Goal: Information Seeking & Learning: Learn about a topic

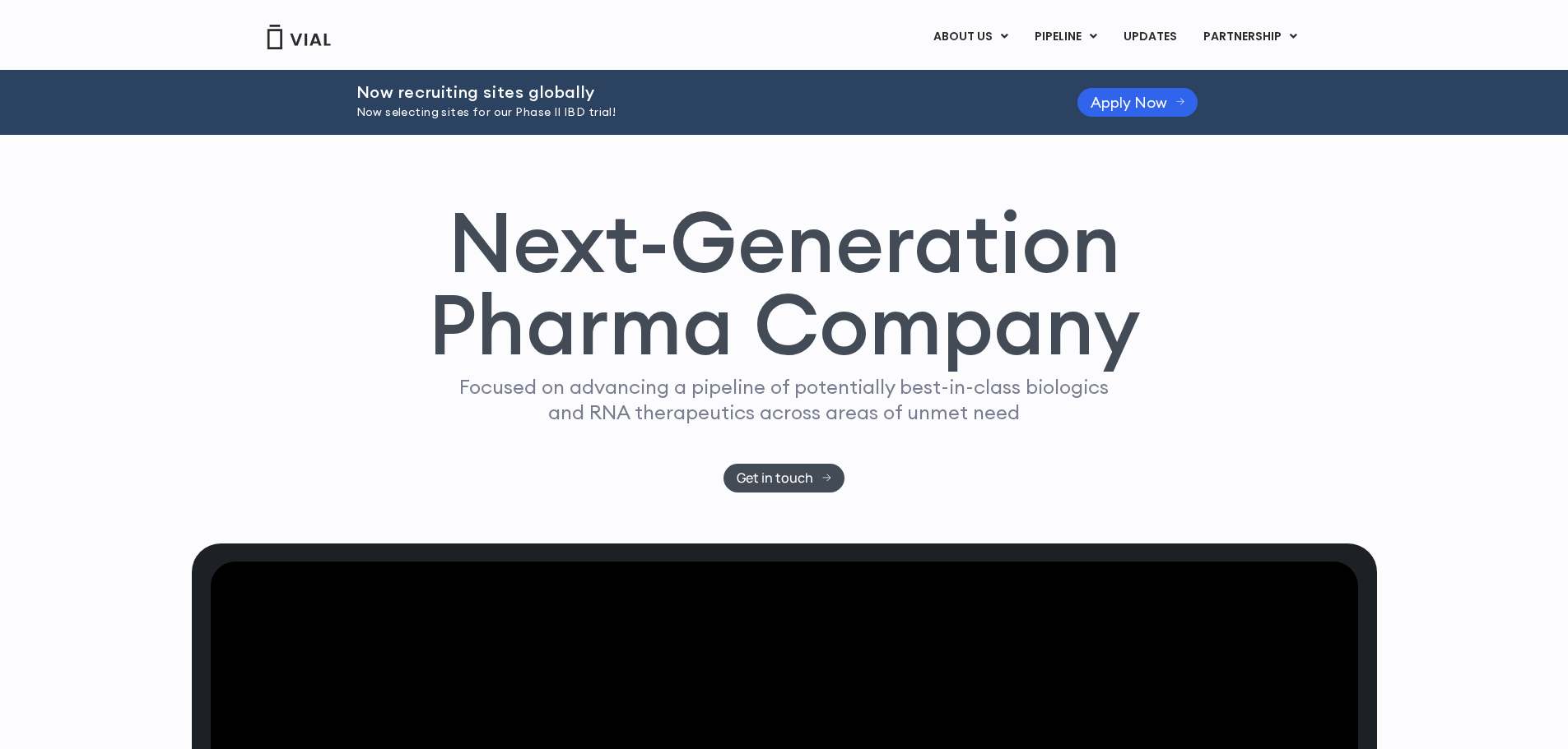
click at [531, 108] on p "Now selecting sites for our Phase II IBD trial!" at bounding box center [696, 112] width 680 height 18
click at [1166, 31] on link "UPDATES" at bounding box center [1150, 37] width 79 height 28
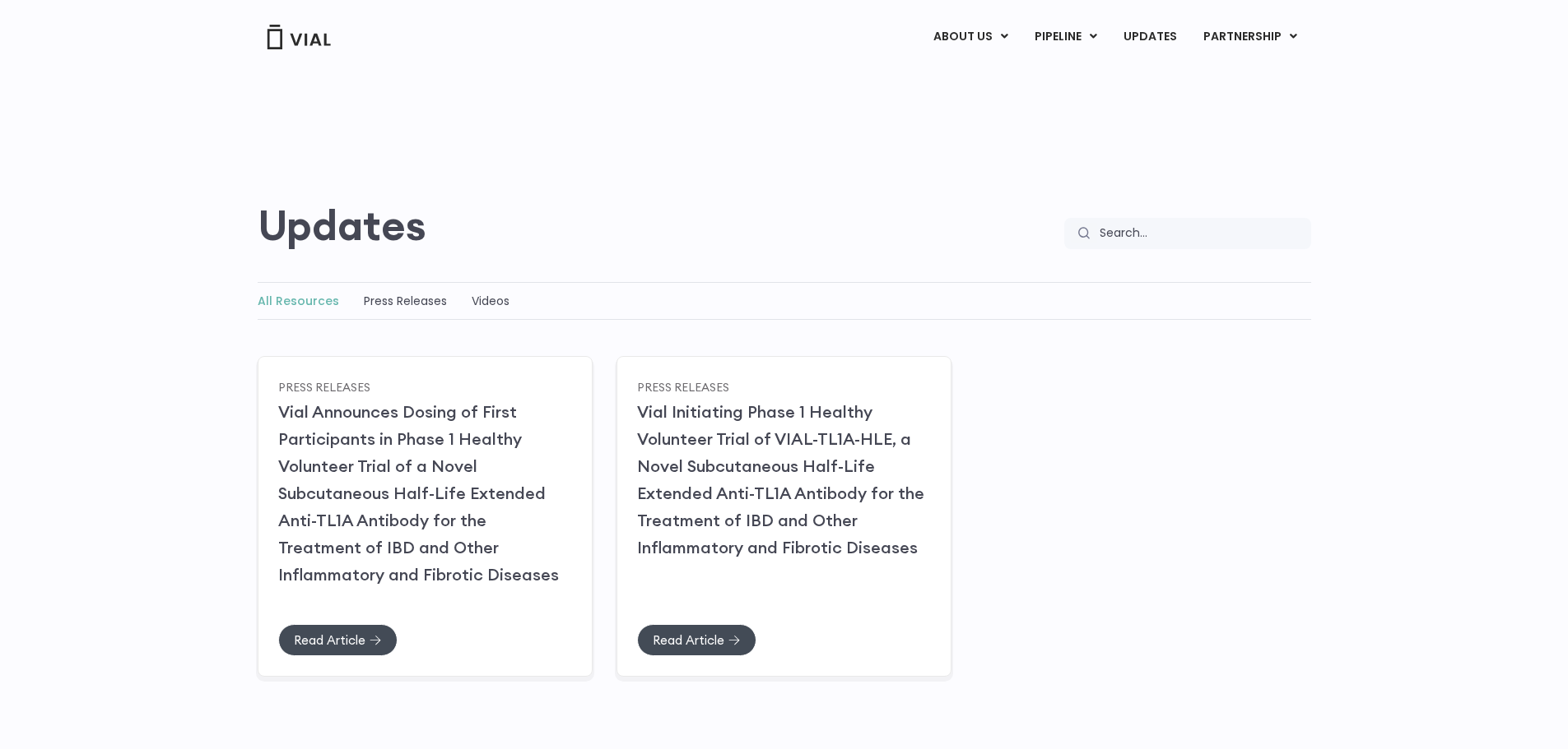
click at [421, 287] on div "All Resources Press Releases Videos" at bounding box center [784, 301] width 1053 height 38
click at [406, 295] on link "Press Releases" at bounding box center [405, 301] width 83 height 16
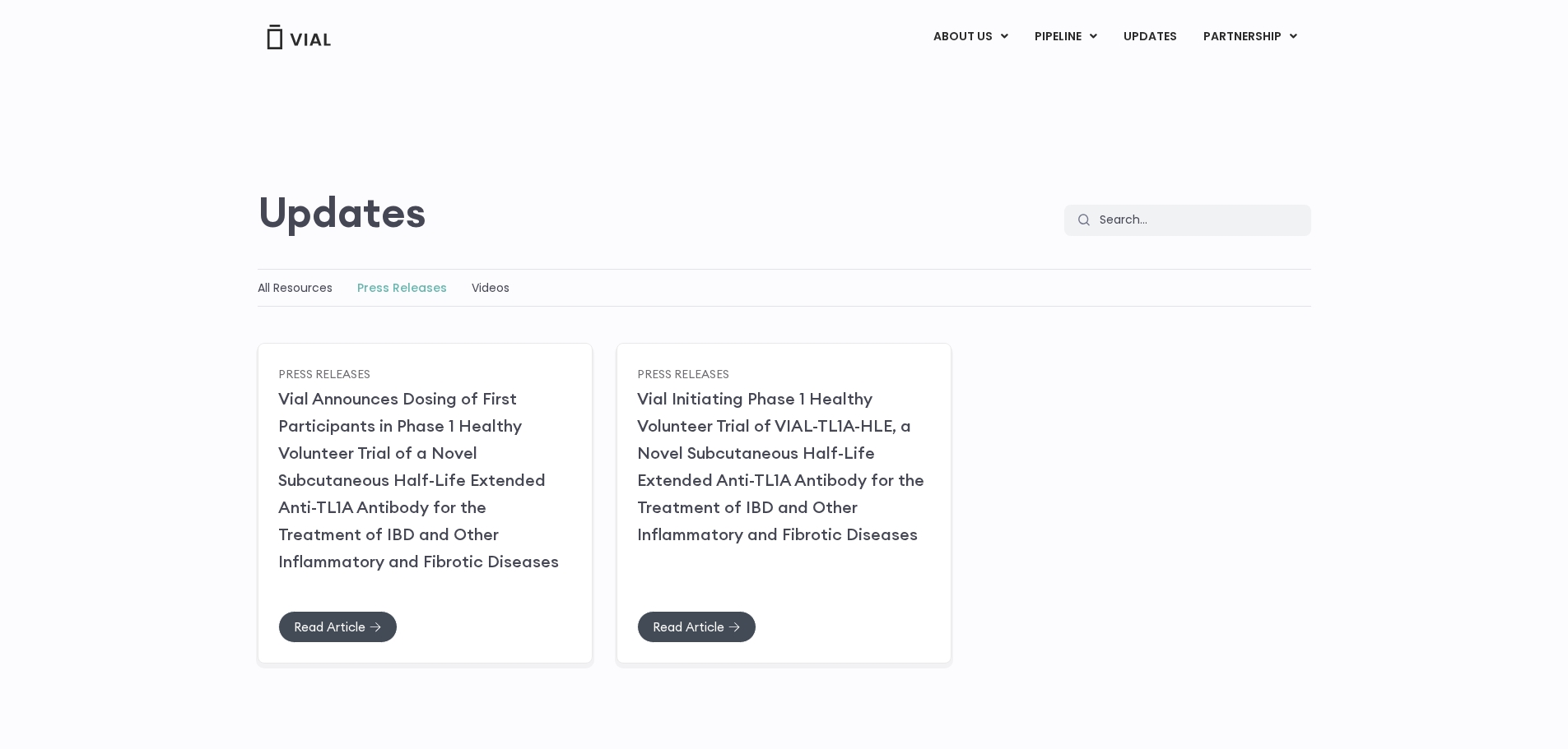
click at [313, 35] on img at bounding box center [299, 36] width 66 height 24
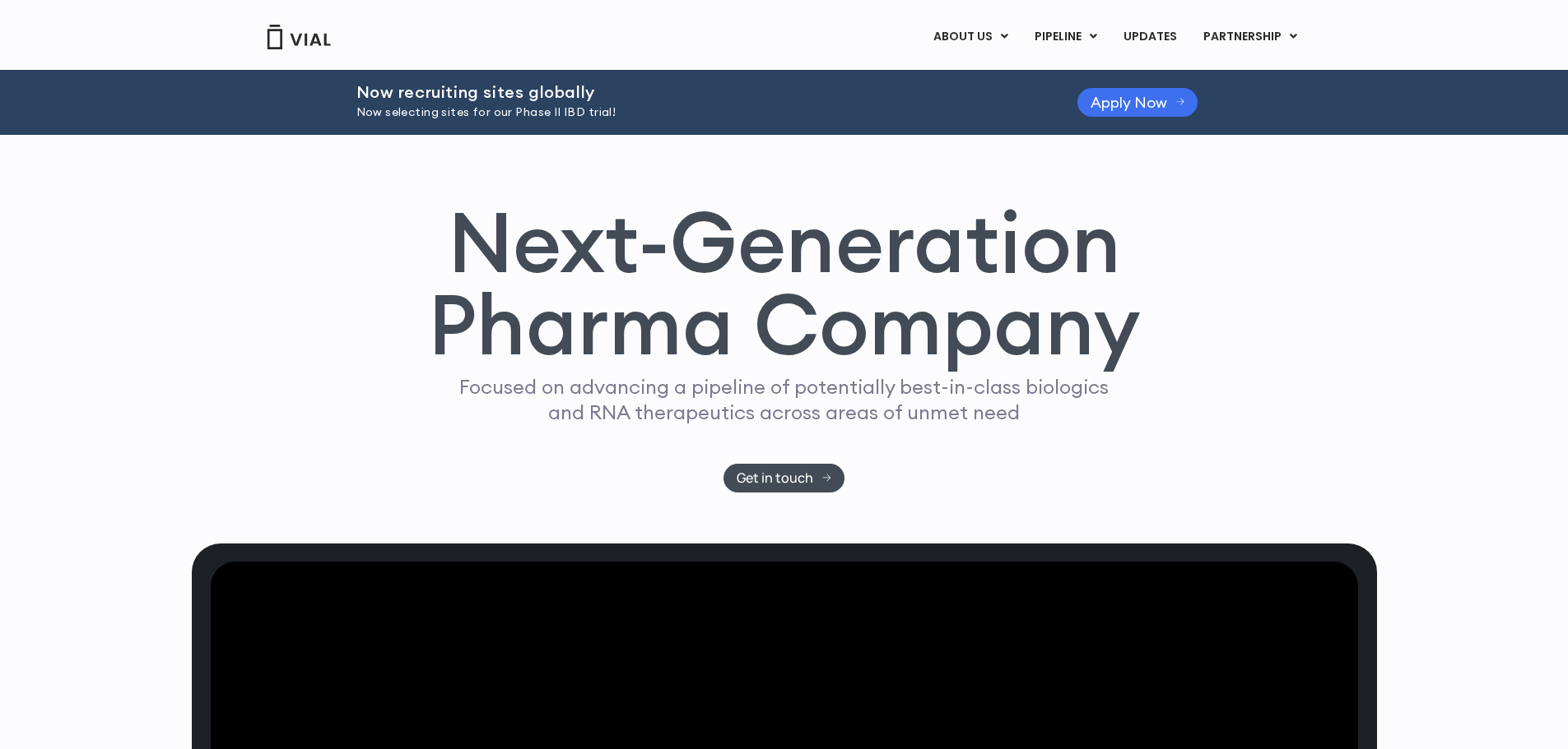
click at [1110, 109] on span "Apply Now" at bounding box center [1128, 103] width 76 height 13
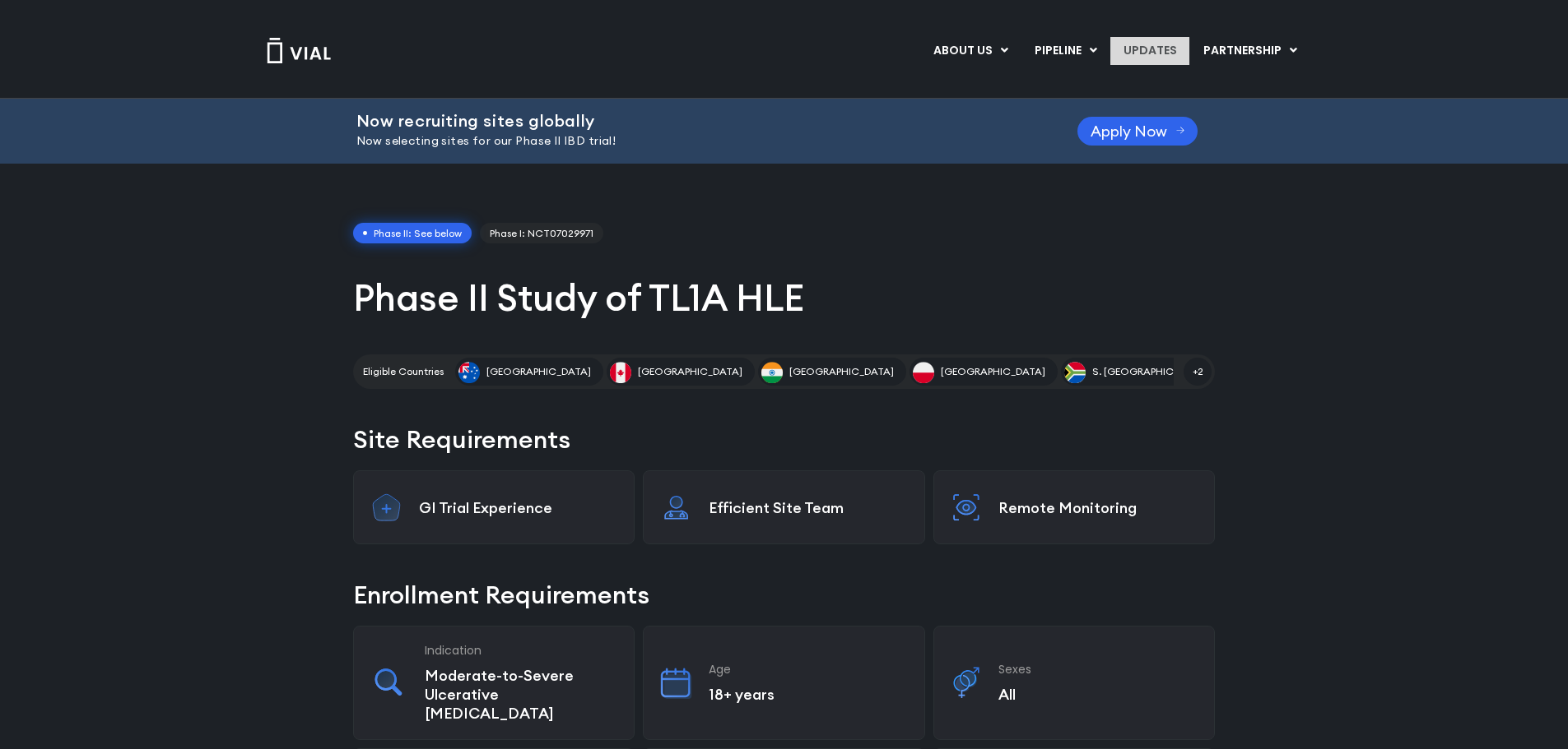
click at [1124, 43] on link "UPDATES" at bounding box center [1150, 50] width 79 height 28
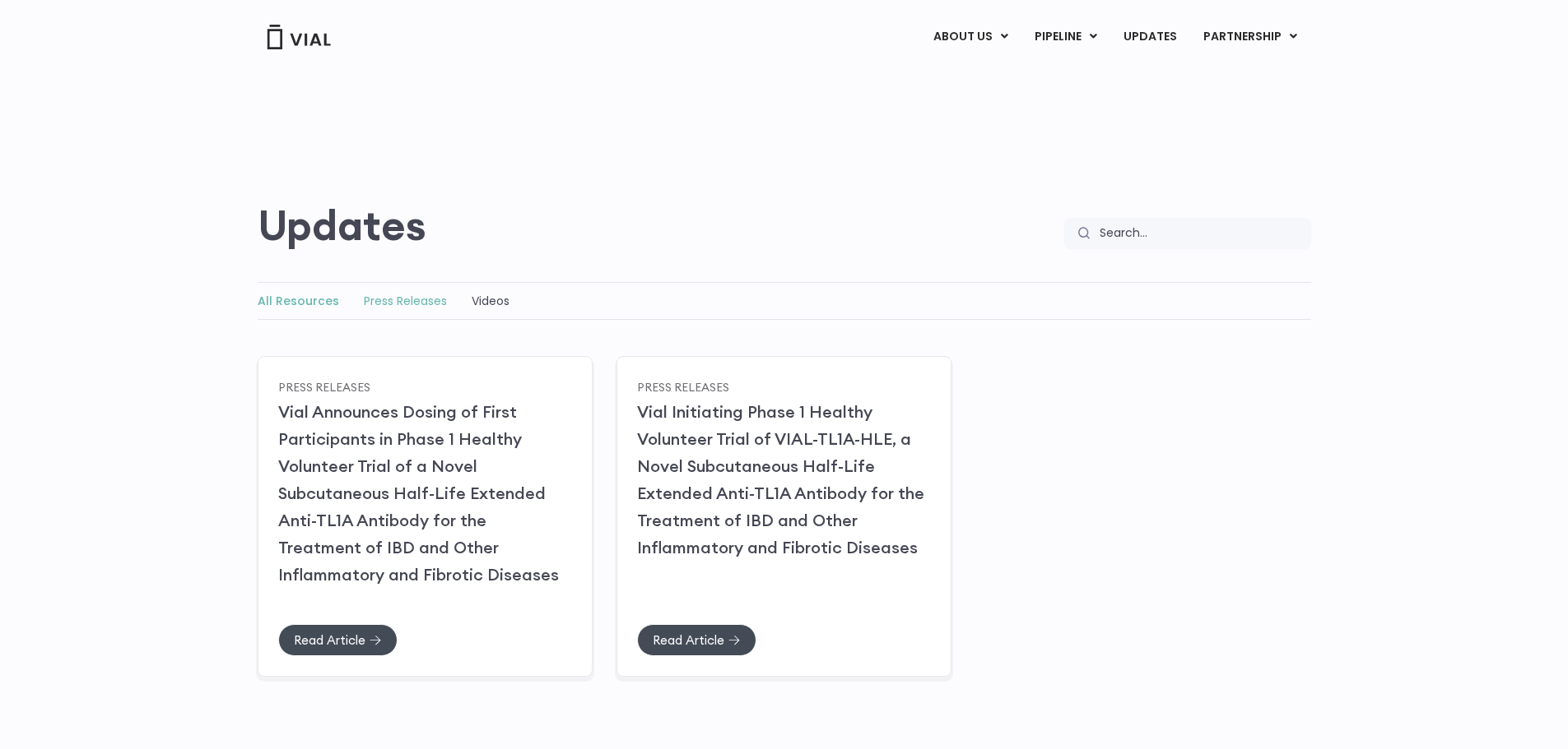
click at [389, 293] on link "Press Releases" at bounding box center [405, 301] width 83 height 16
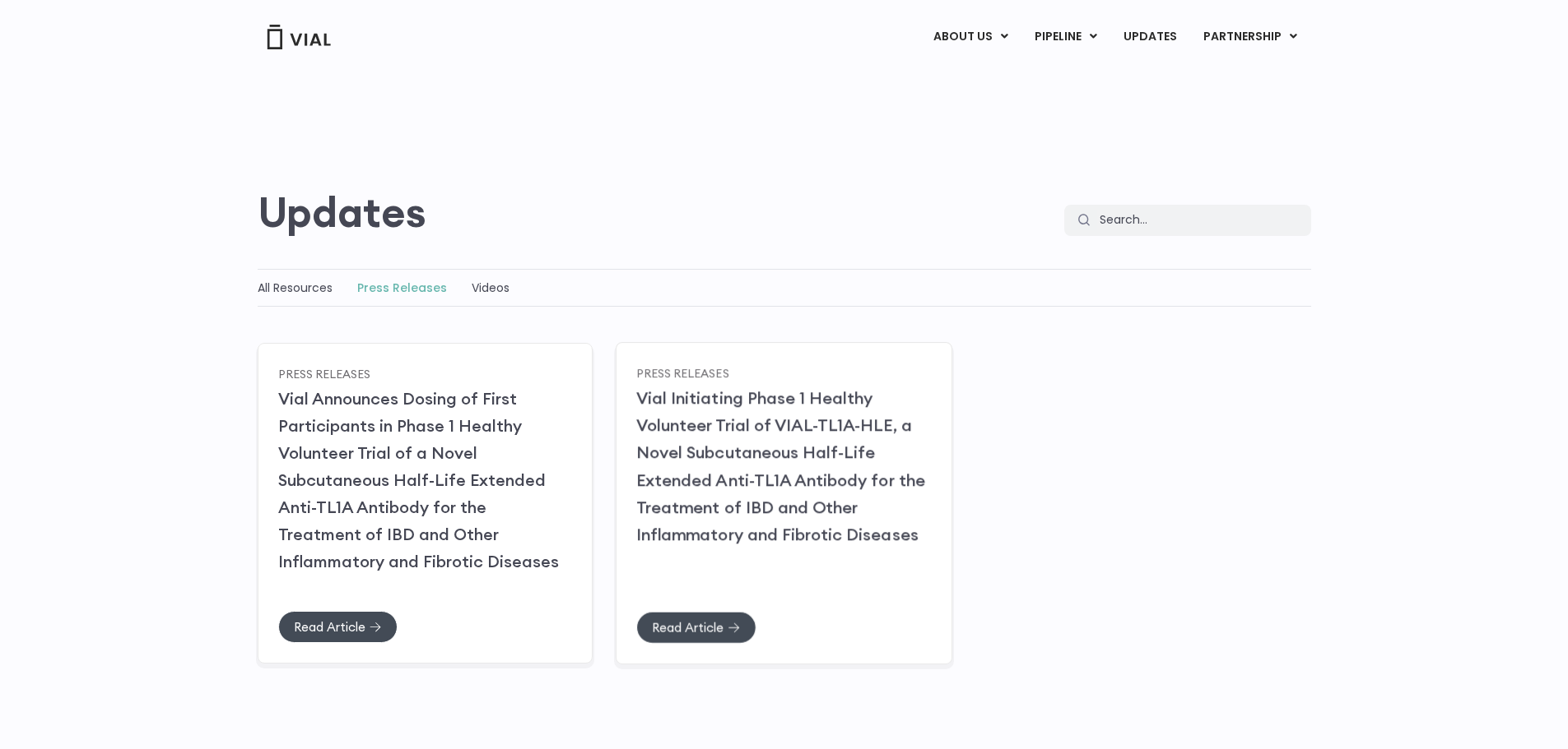
click at [791, 385] on h2 "Vial Initiating Phase 1 Healthy Volunteer Trial of VIAL-TL1A-HLE, a Novel Subcu…" at bounding box center [784, 466] width 295 height 164
click at [763, 412] on h2 "Vial Initiating Phase 1 Healthy Volunteer Trial of VIAL-TL1A-HLE, a Novel Subcu…" at bounding box center [784, 466] width 295 height 164
click at [754, 396] on link "Vial Initiating Phase 1 Healthy Volunteer Trial of VIAL-TL1A-HLE, a Novel Subcu…" at bounding box center [780, 466] width 289 height 157
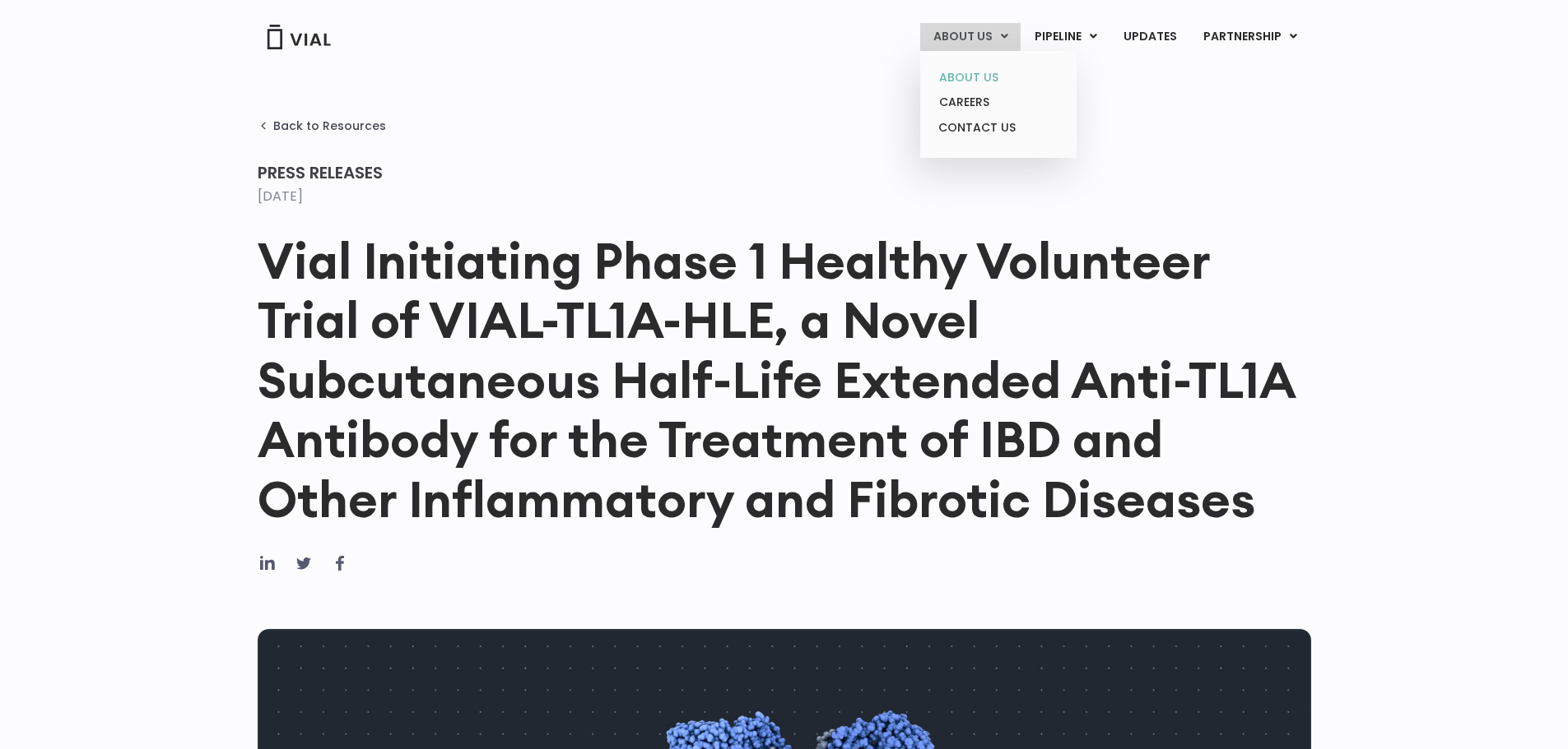
click at [952, 76] on link "ABOUT US" at bounding box center [998, 77] width 144 height 25
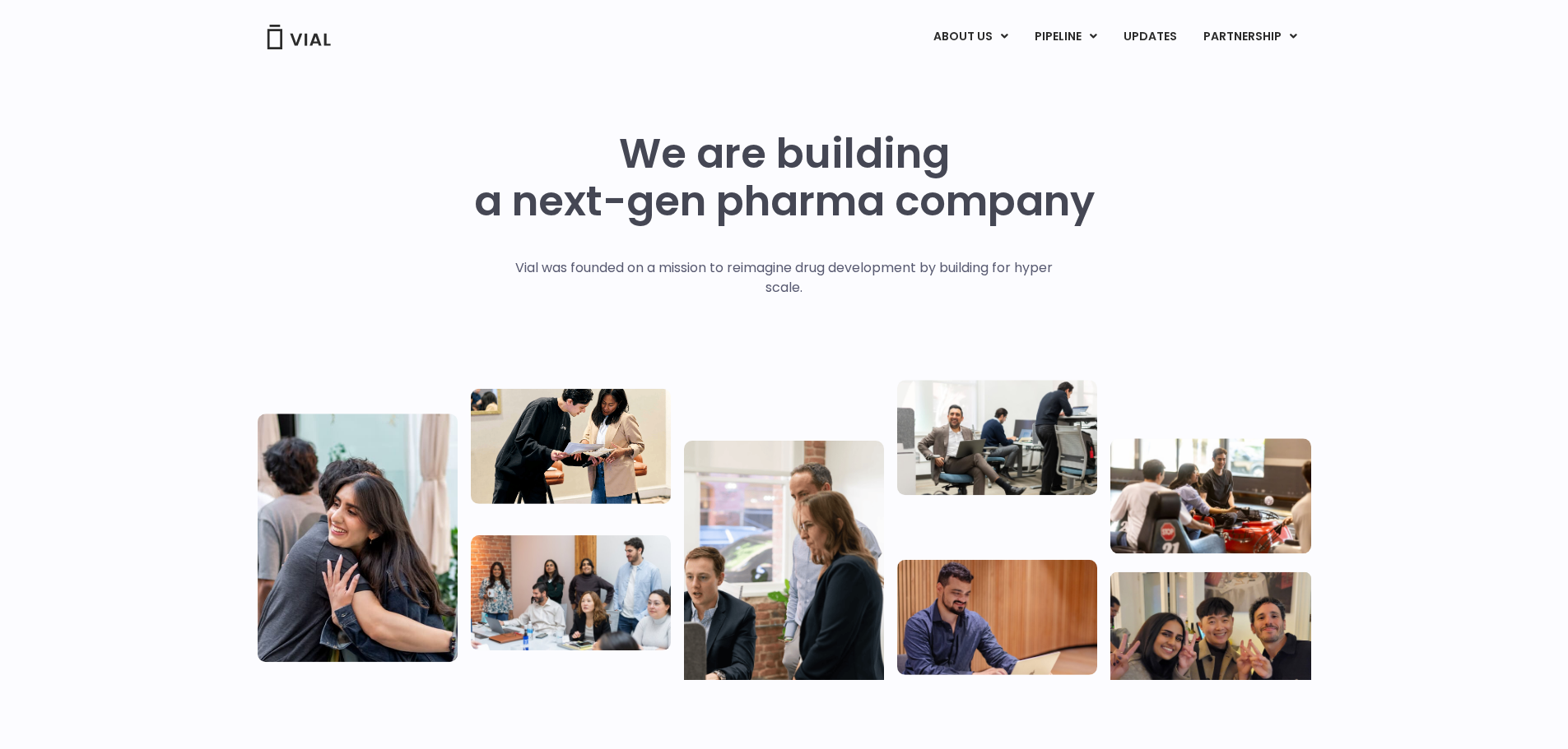
click at [1059, 22] on div "ABOUT US ABOUT US CAREERS CONTACT US PIPELINE TL1A HLE PHASE 2 INHBE/ACTIVIN E …" at bounding box center [784, 35] width 1087 height 70
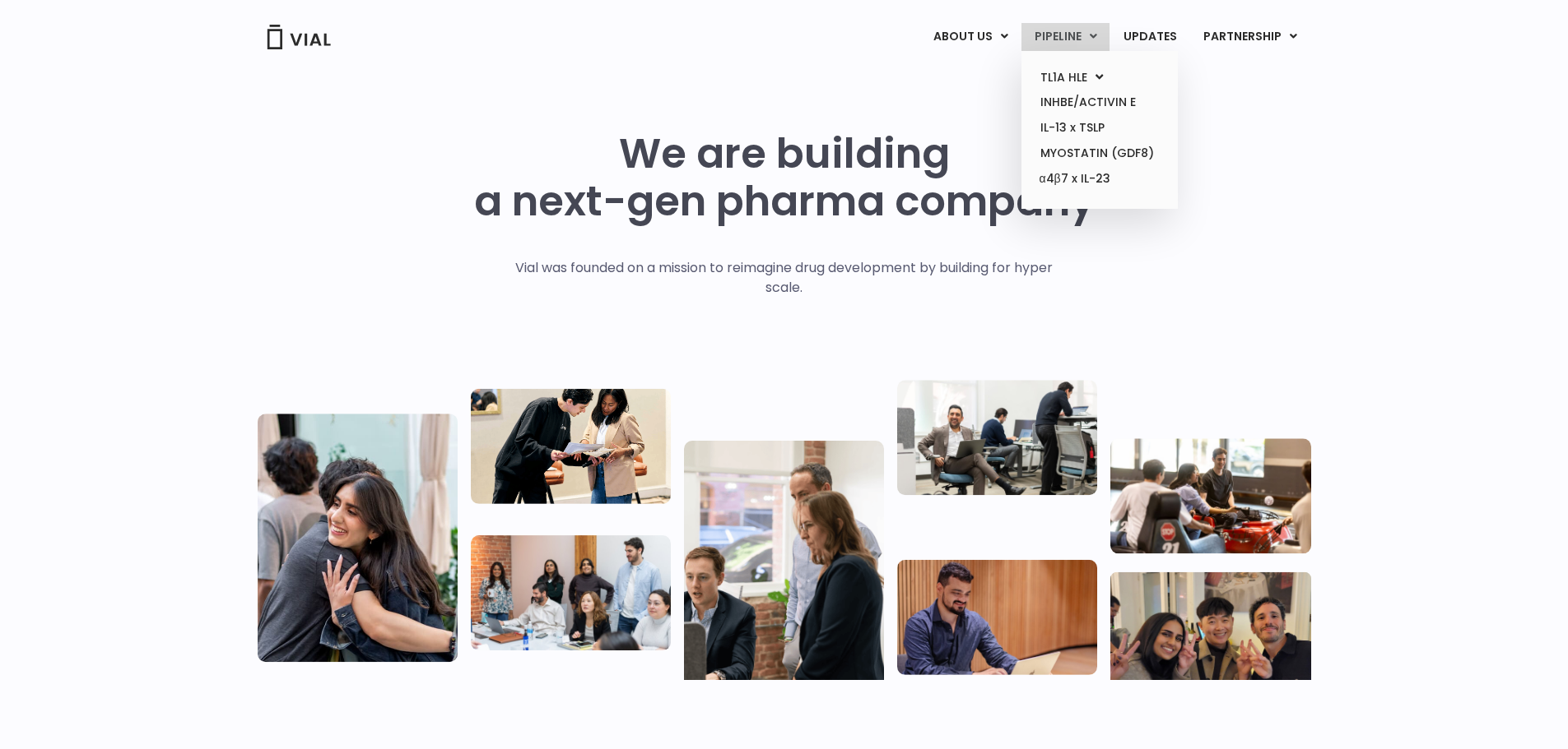
click at [1058, 31] on link "PIPELINE" at bounding box center [1065, 37] width 88 height 28
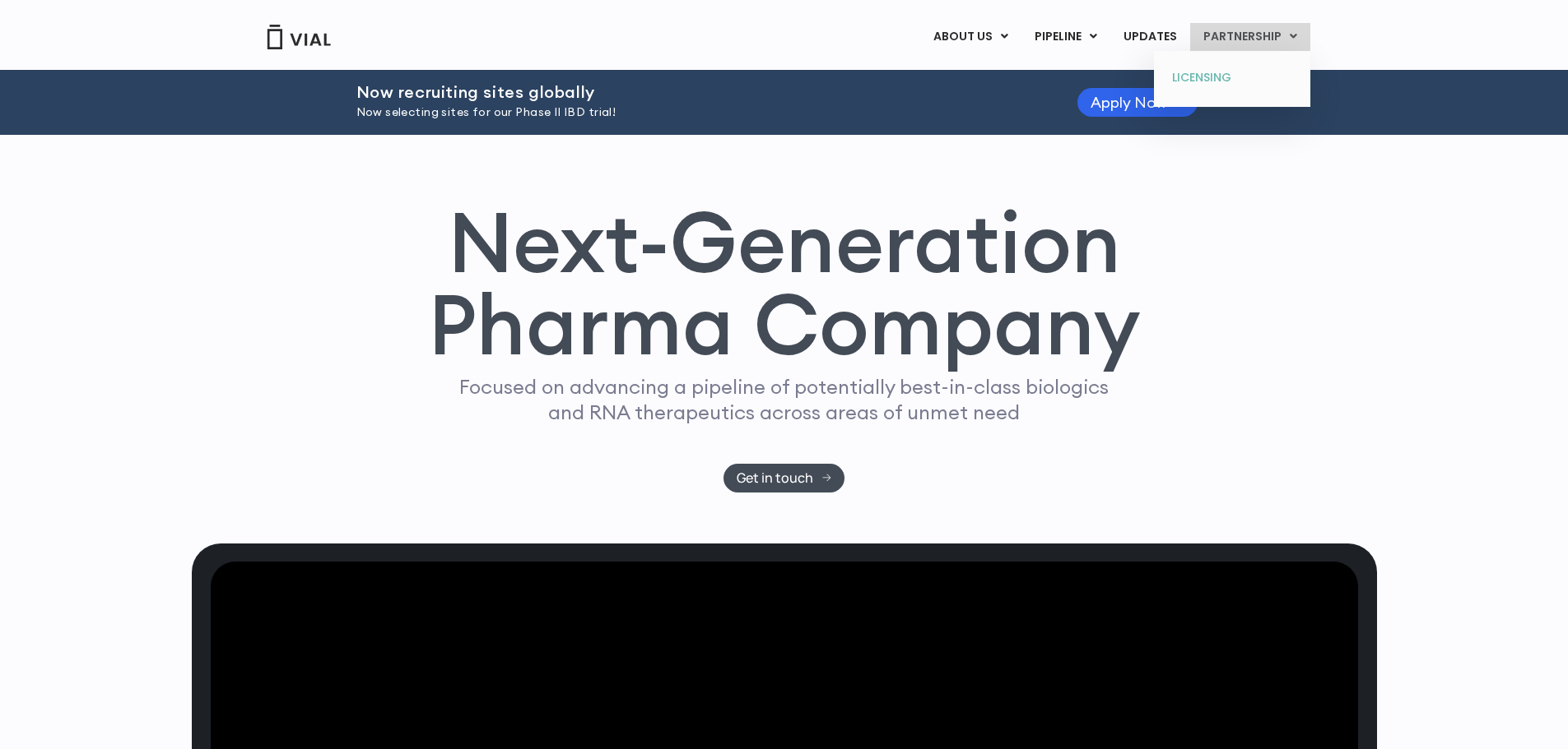
click at [1212, 80] on link "LICENSING" at bounding box center [1232, 77] width 144 height 26
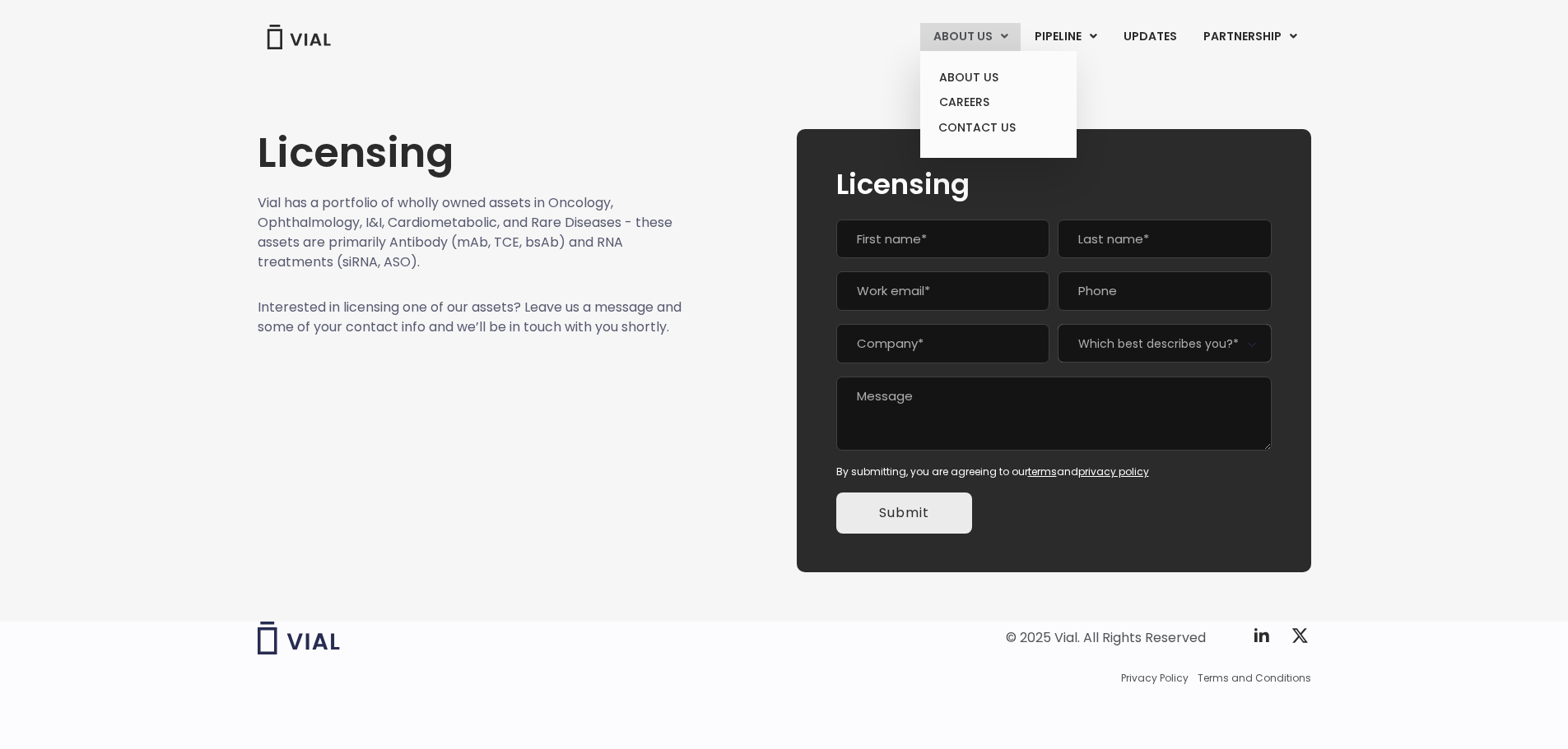
click at [967, 31] on link "ABOUT US" at bounding box center [971, 37] width 101 height 28
click at [301, 37] on img at bounding box center [299, 36] width 66 height 24
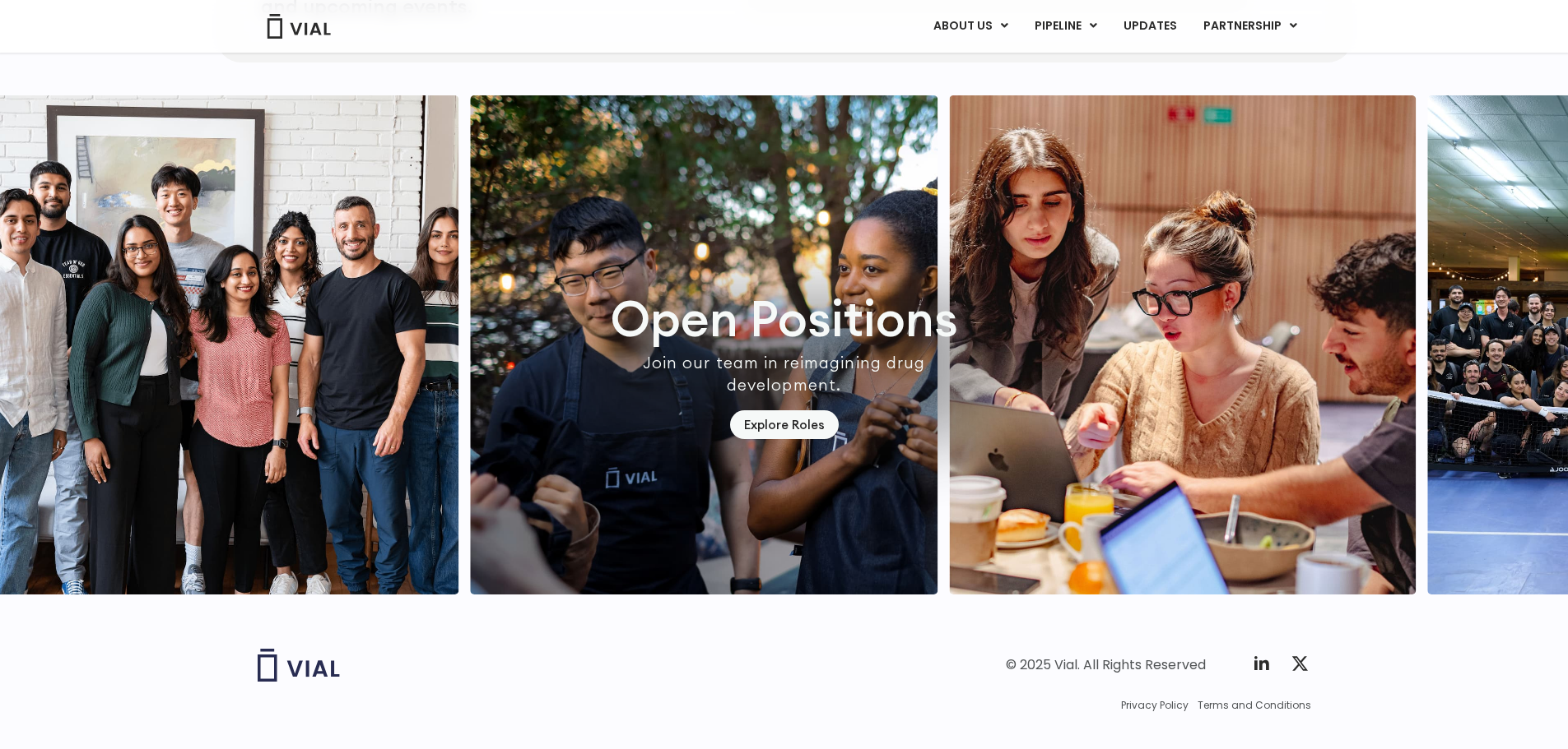
scroll to position [4832, 0]
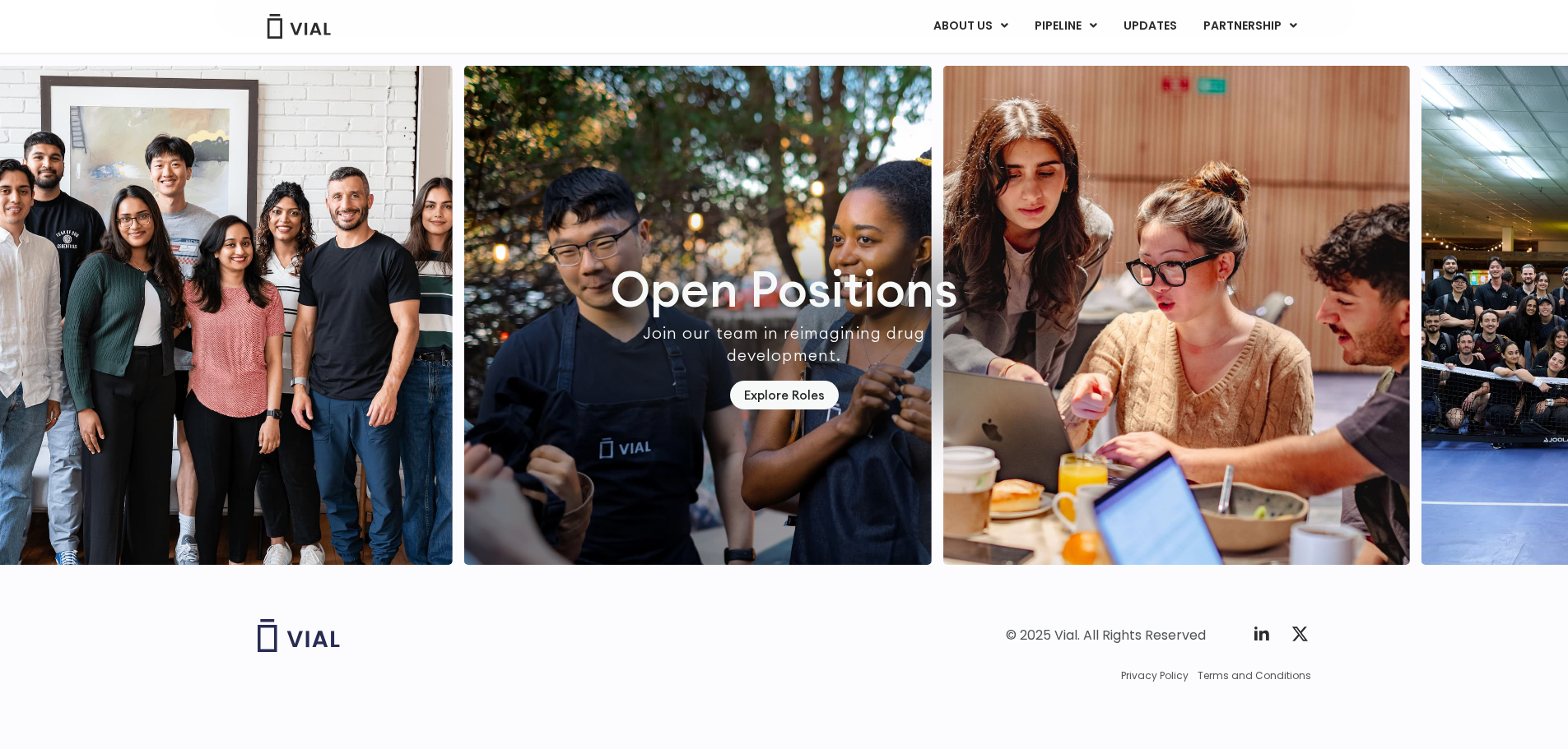
click at [196, 234] on img "7 / 7" at bounding box center [220, 315] width 468 height 499
